Goal: Information Seeking & Learning: Learn about a topic

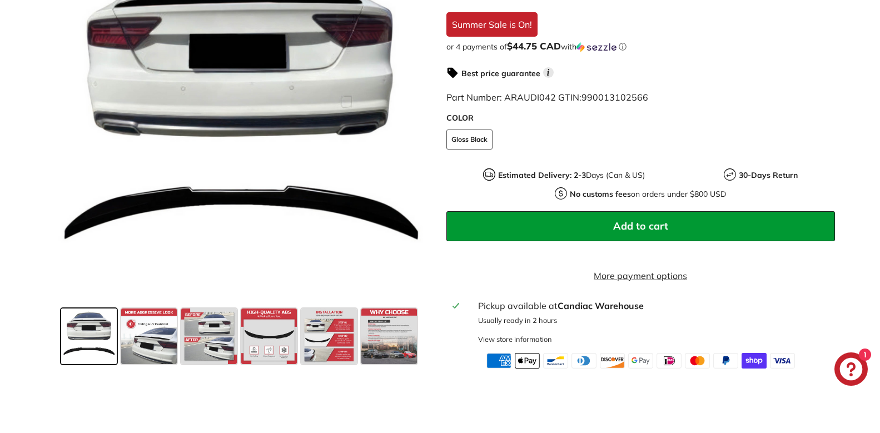
scroll to position [278, 0]
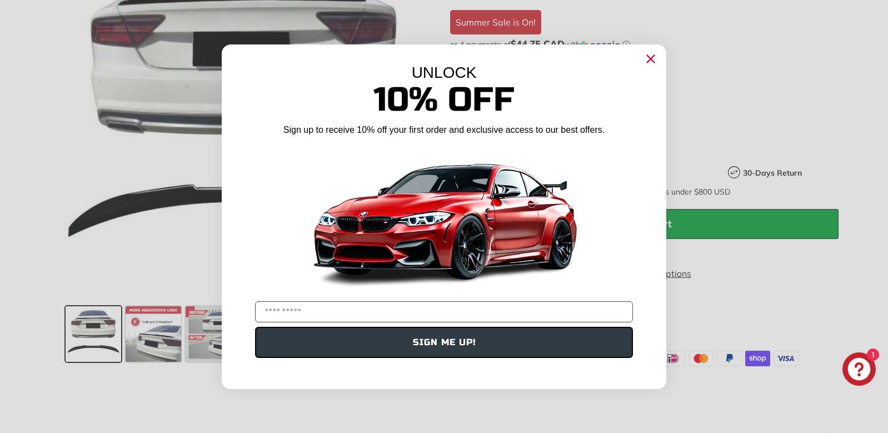
click at [649, 60] on icon "Close dialog" at bounding box center [651, 58] width 7 height 7
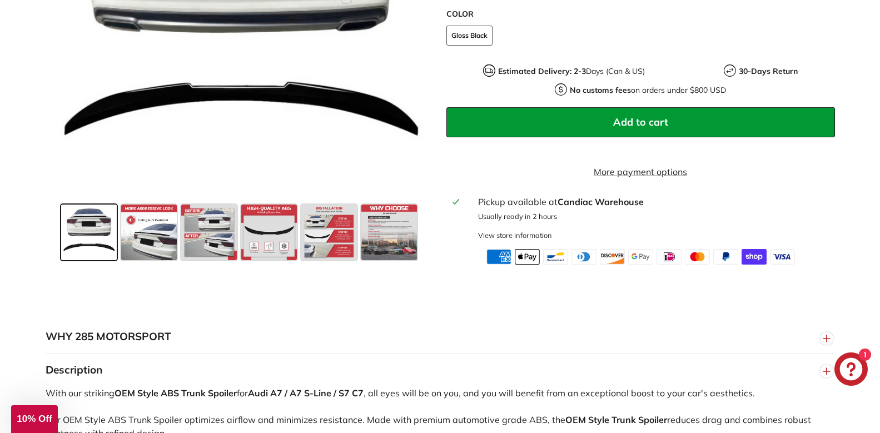
scroll to position [222, 0]
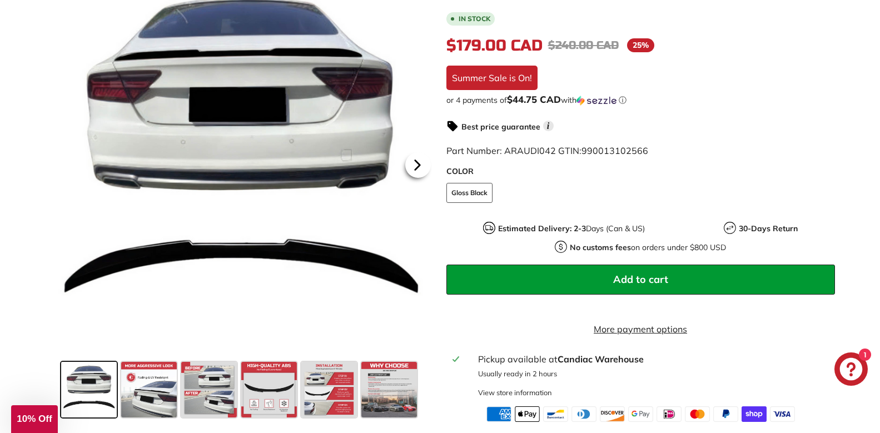
click at [418, 172] on icon at bounding box center [418, 165] width 26 height 26
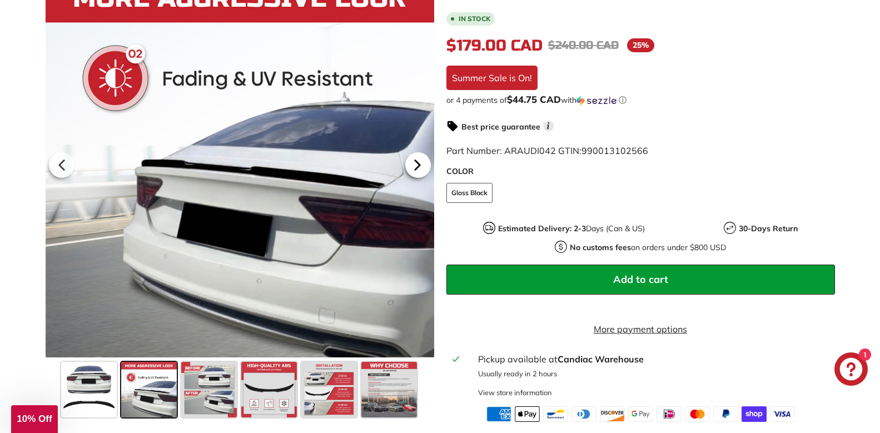
click at [418, 172] on icon at bounding box center [418, 165] width 26 height 26
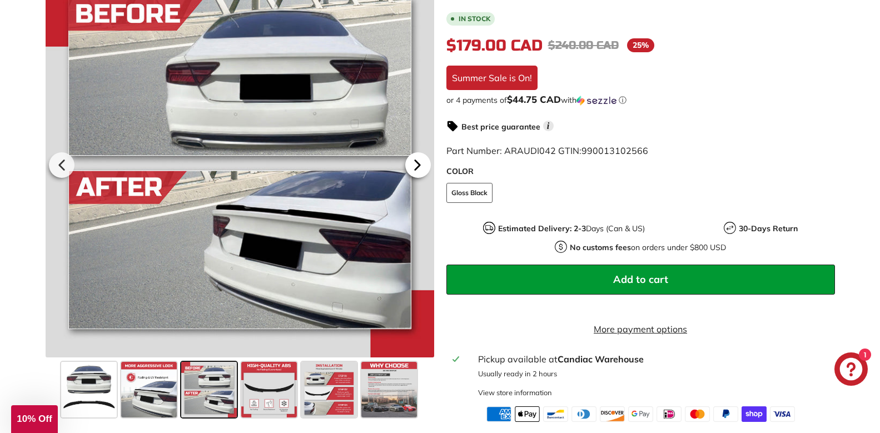
click at [418, 172] on icon at bounding box center [418, 165] width 26 height 26
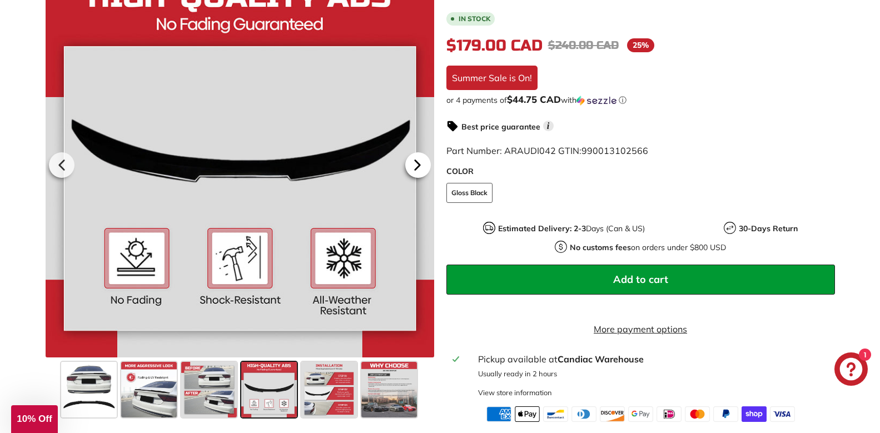
click at [418, 172] on icon at bounding box center [418, 165] width 26 height 26
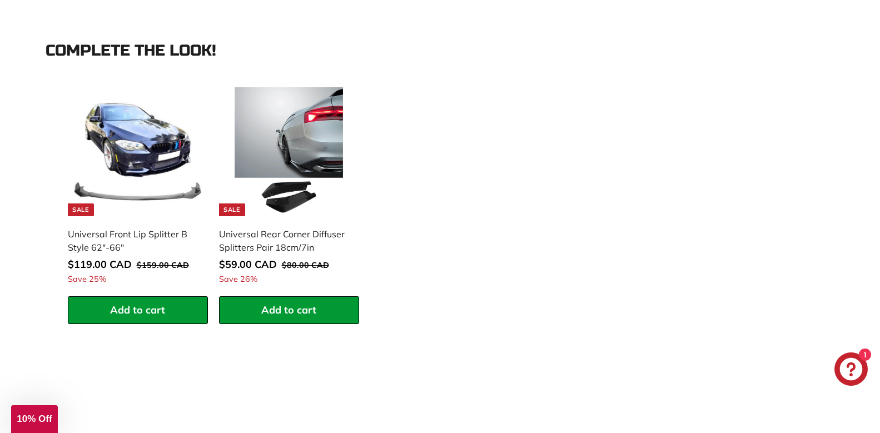
scroll to position [1056, 0]
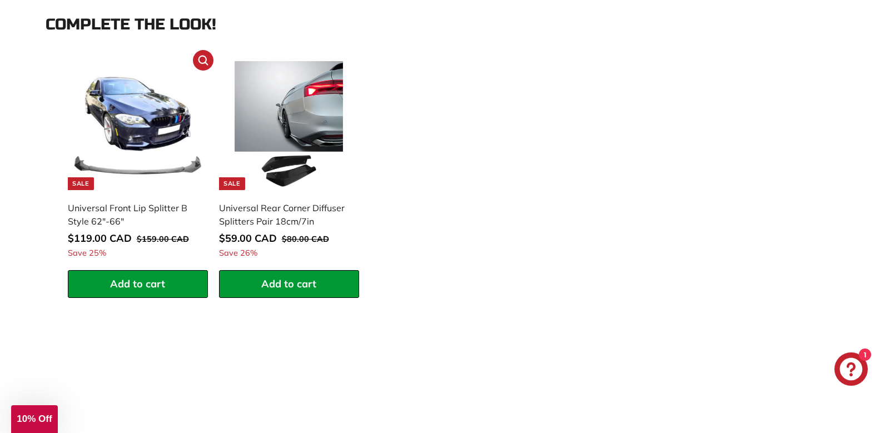
click at [162, 163] on img at bounding box center [137, 125] width 129 height 129
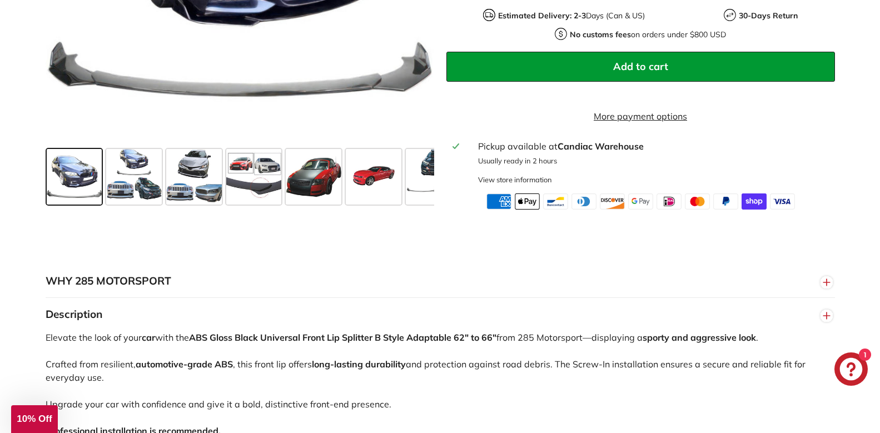
scroll to position [445, 0]
